Goal: Information Seeking & Learning: Learn about a topic

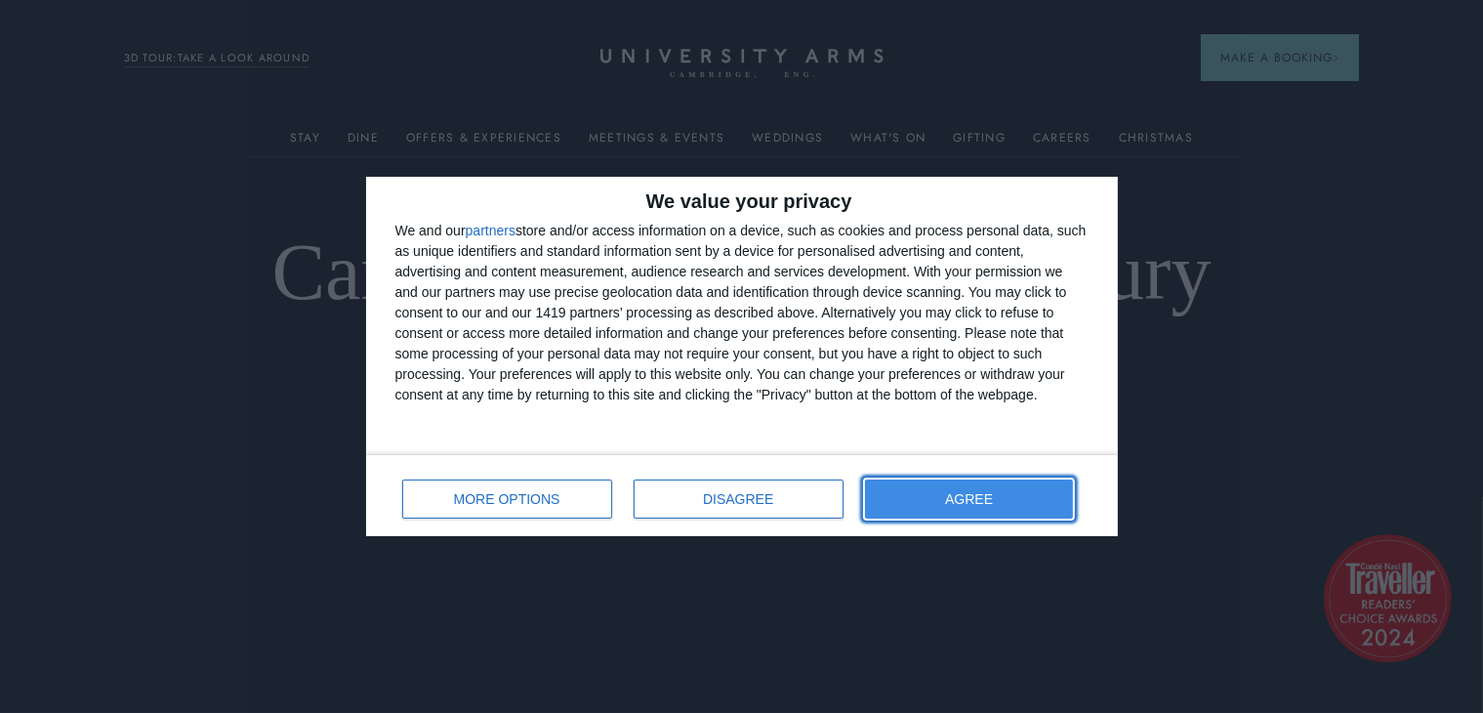
click at [1010, 496] on button "AGREE" at bounding box center [969, 498] width 209 height 39
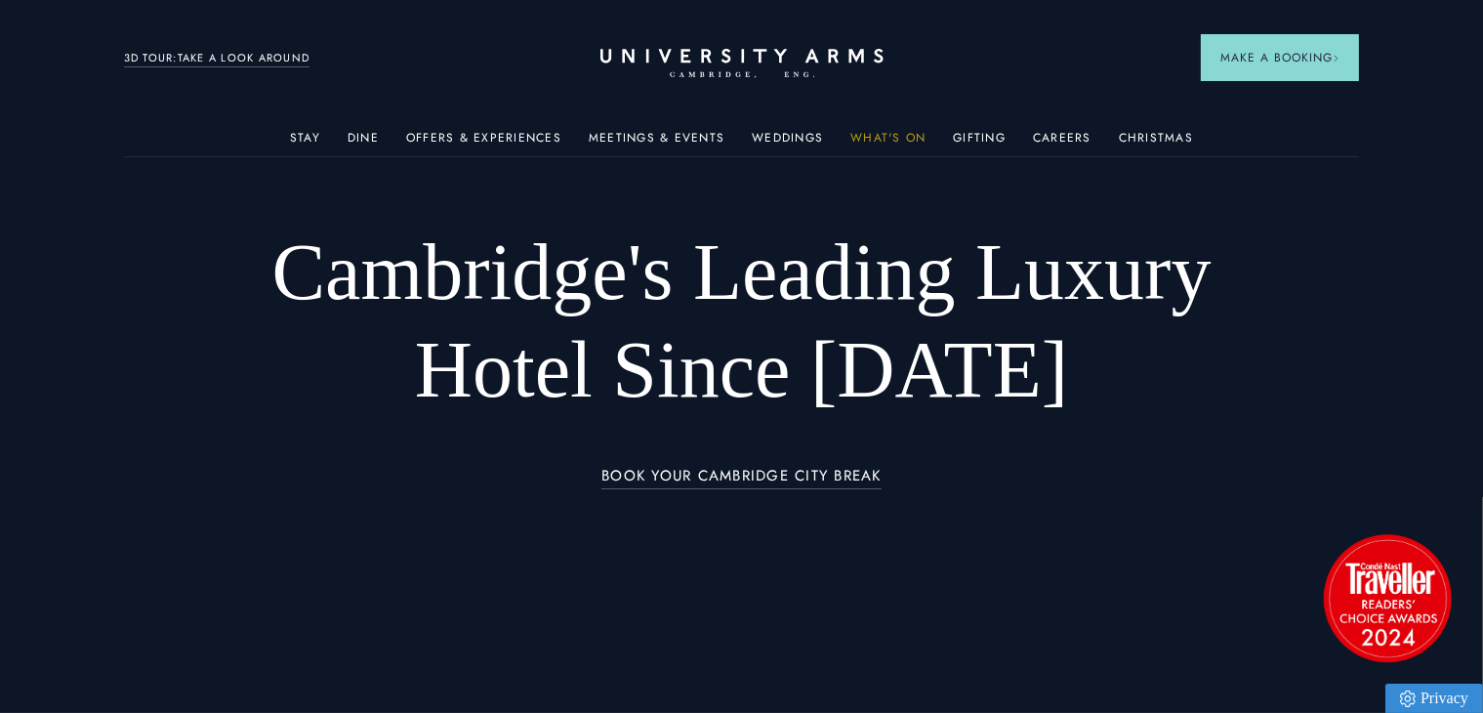
click at [892, 135] on link "What's On" at bounding box center [887, 143] width 75 height 25
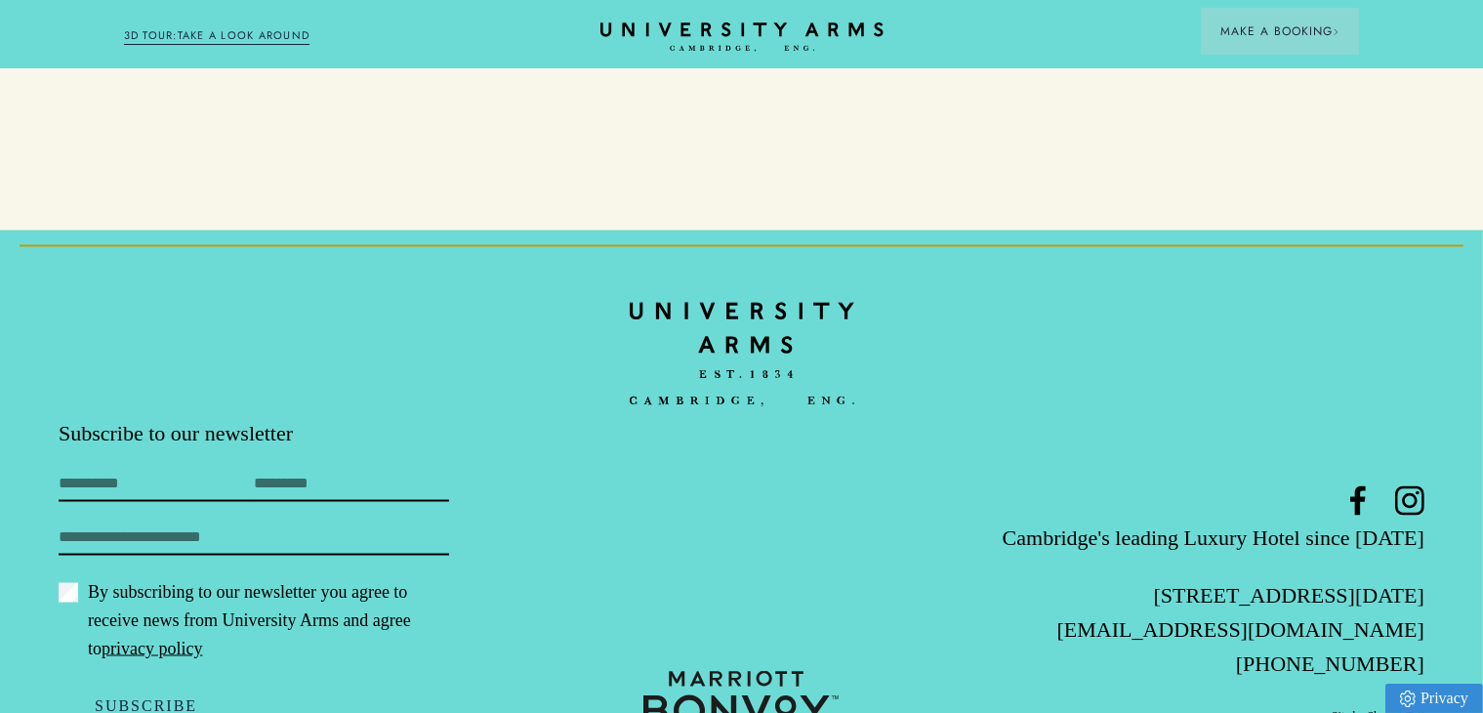
scroll to position [3027, 0]
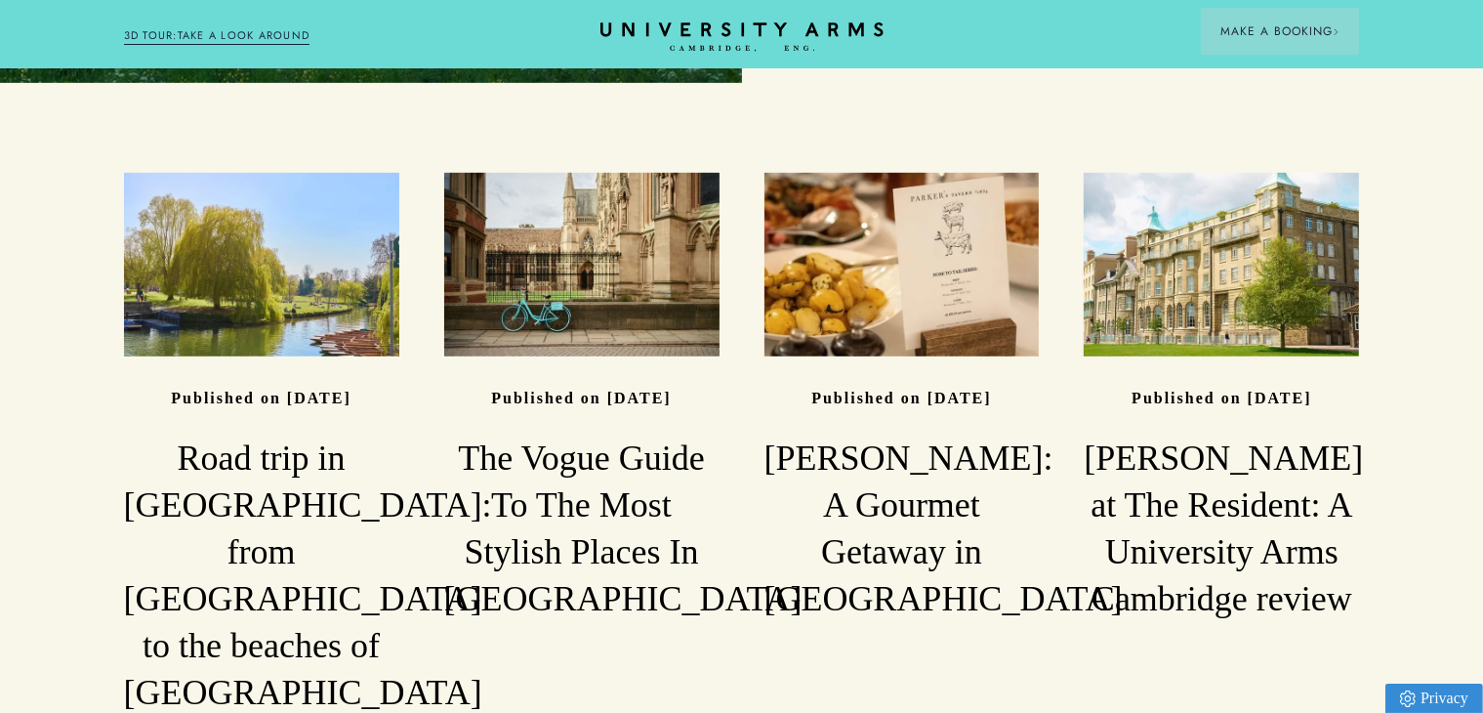
scroll to position [1295, 0]
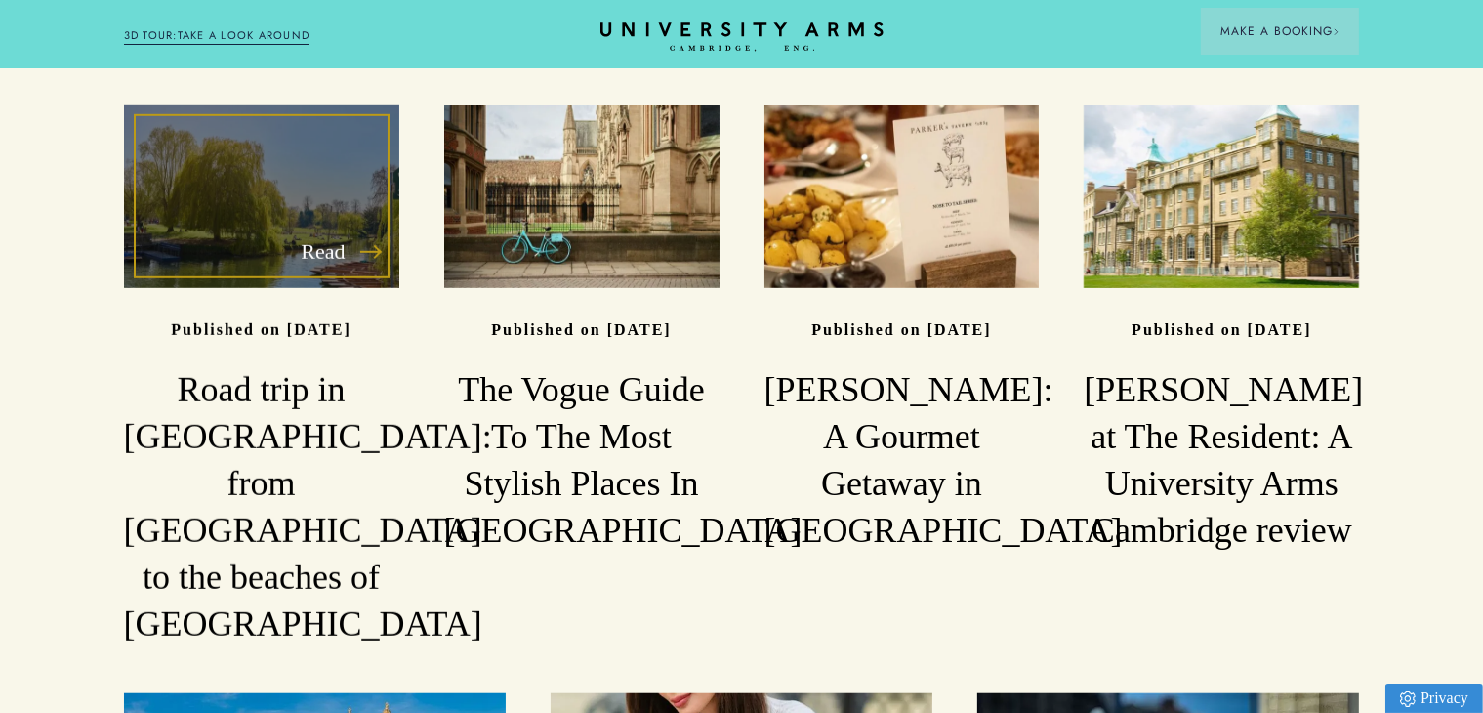
click at [305, 192] on div "Read" at bounding box center [261, 196] width 275 height 184
